Goal: Check status: Check status

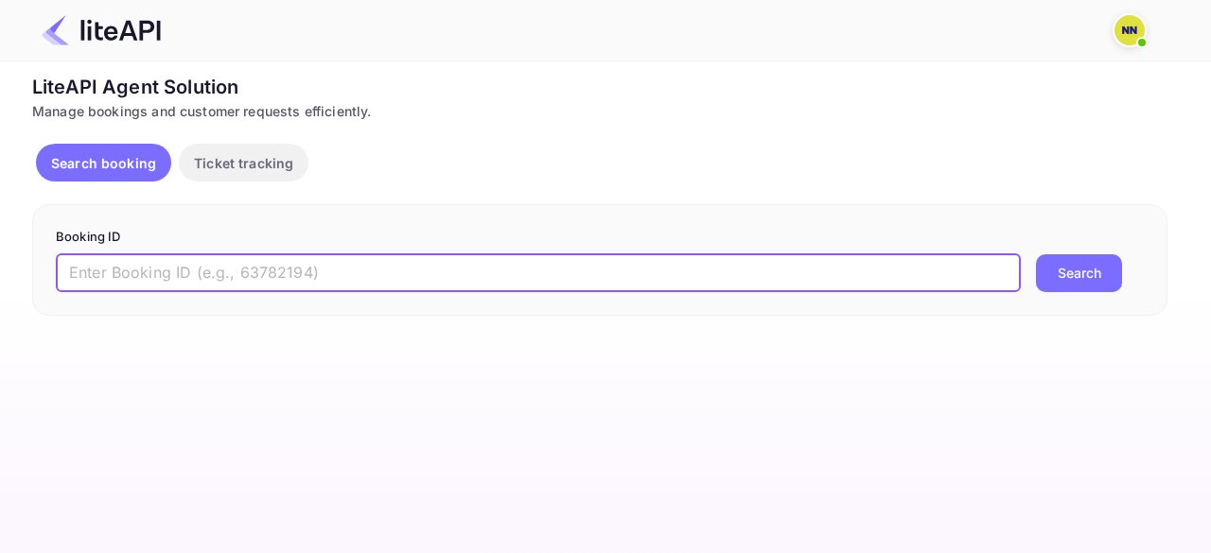
click at [324, 257] on input "text" at bounding box center [538, 274] width 965 height 38
paste input "8783710"
type input "8783710"
click at [1079, 271] on button "Search" at bounding box center [1079, 274] width 86 height 38
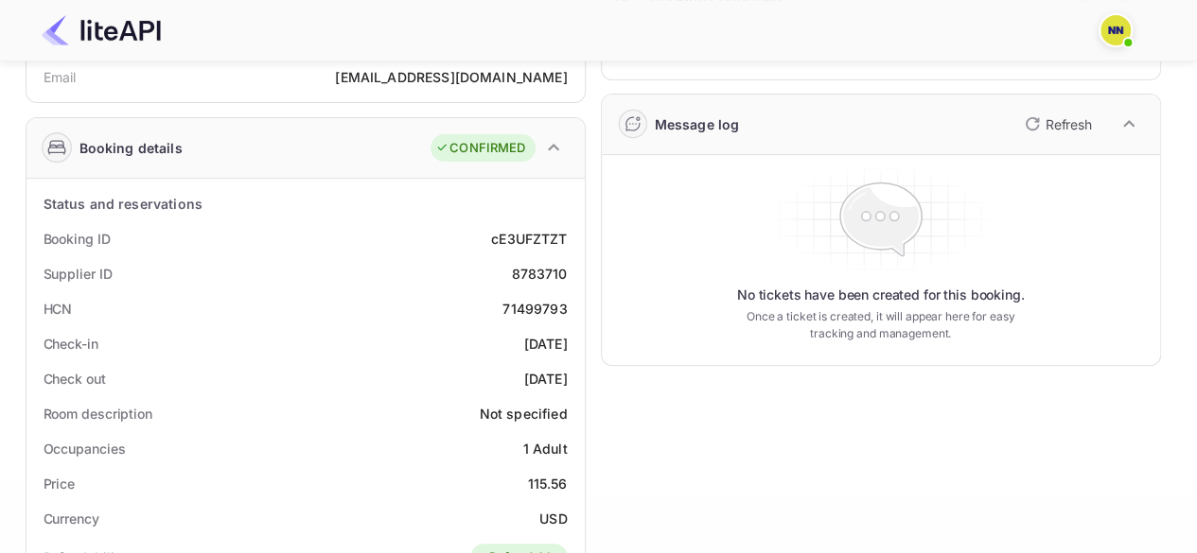
scroll to position [224, 0]
click at [546, 302] on div "71499793" at bounding box center [534, 308] width 64 height 20
copy div "71499793"
click at [546, 302] on div "71499793" at bounding box center [534, 308] width 64 height 20
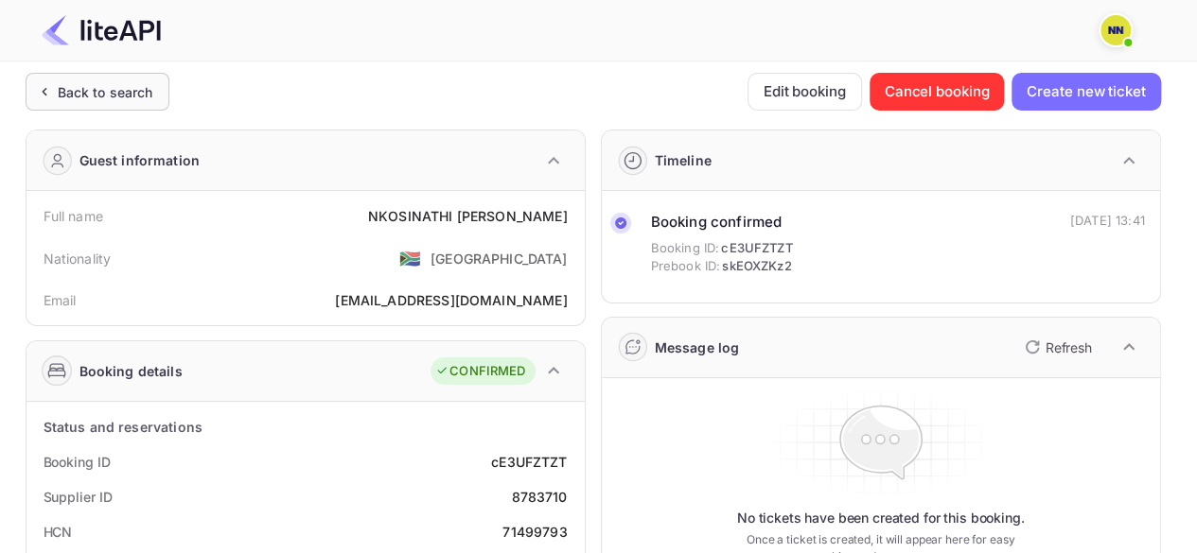
click at [95, 79] on div "Back to search" at bounding box center [98, 92] width 144 height 38
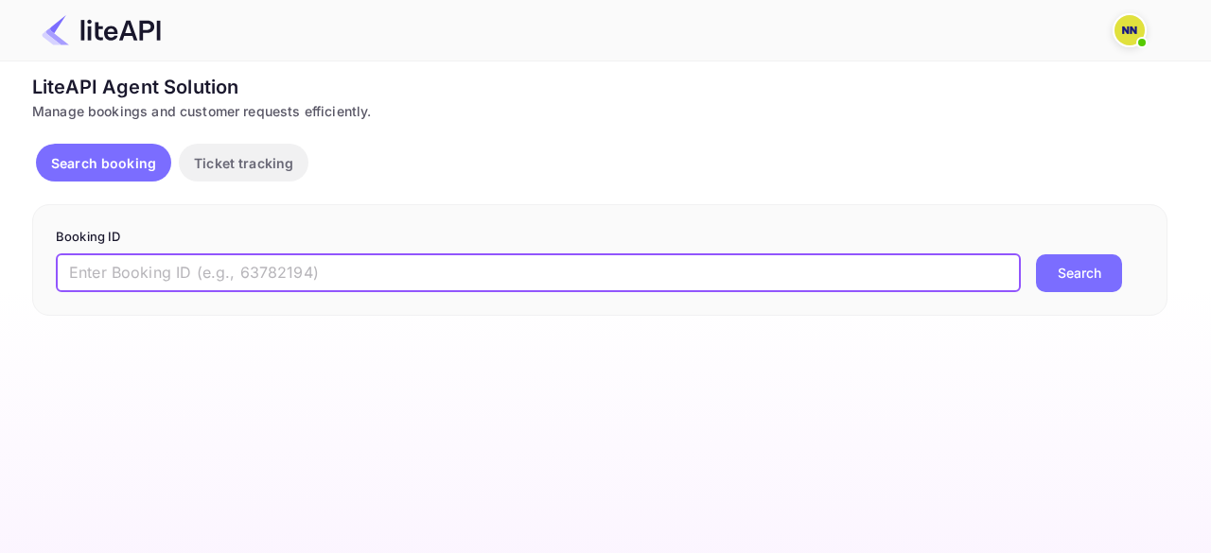
click at [418, 287] on input "text" at bounding box center [538, 274] width 965 height 38
paste input "8782909"
type input "8782909"
click at [1036, 255] on button "Search" at bounding box center [1079, 274] width 86 height 38
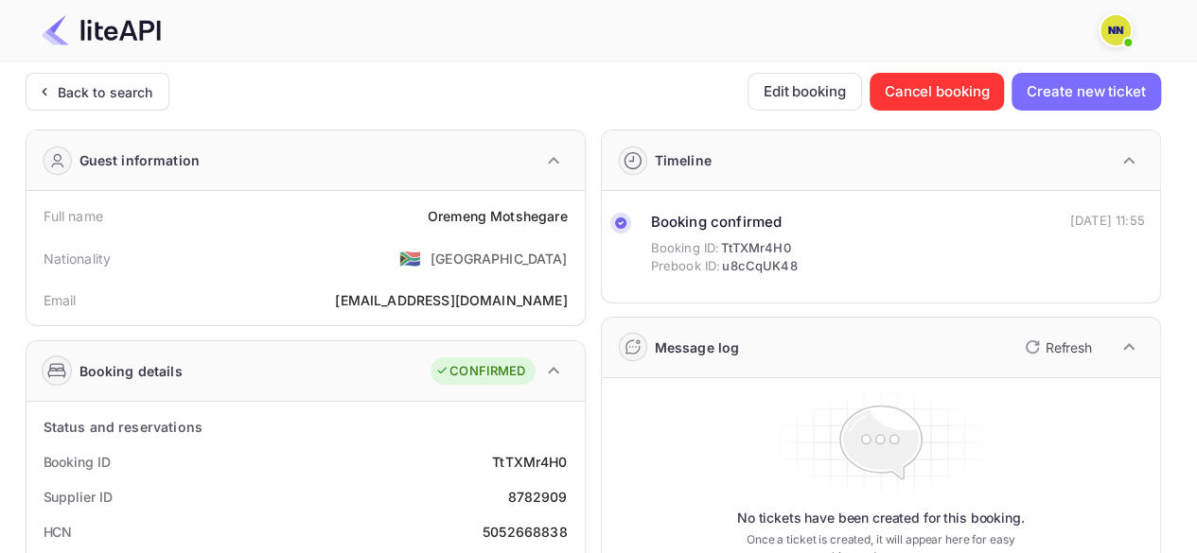
click at [511, 536] on div "5052668838" at bounding box center [525, 532] width 85 height 20
copy div "5052668838"
